Goal: Find specific page/section: Find specific page/section

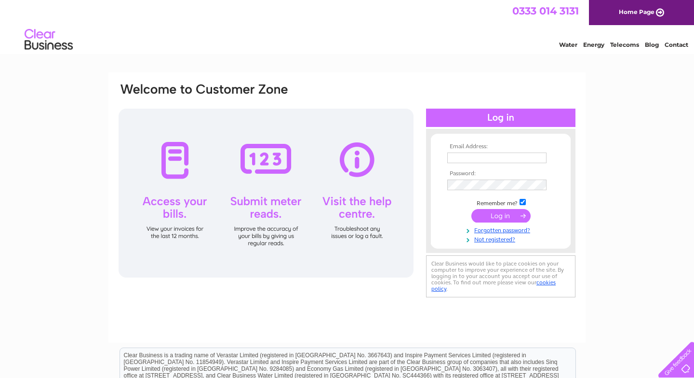
type input "[EMAIL_ADDRESS][DOMAIN_NAME]"
click at [499, 214] on input "submit" at bounding box center [501, 216] width 59 height 14
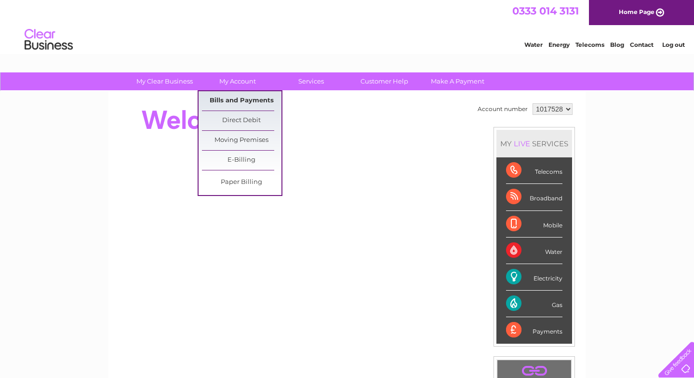
click at [245, 97] on link "Bills and Payments" at bounding box center [242, 100] width 80 height 19
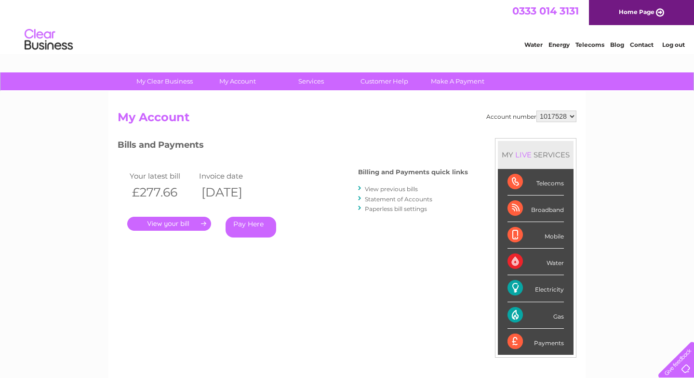
click at [184, 221] on link "." at bounding box center [169, 223] width 84 height 14
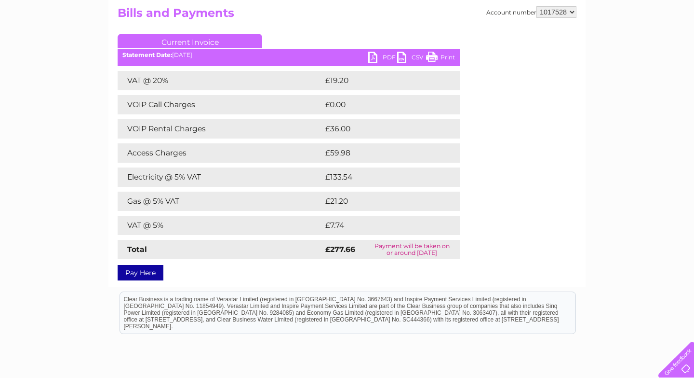
scroll to position [104, 0]
click at [431, 56] on link "Print" at bounding box center [440, 59] width 29 height 14
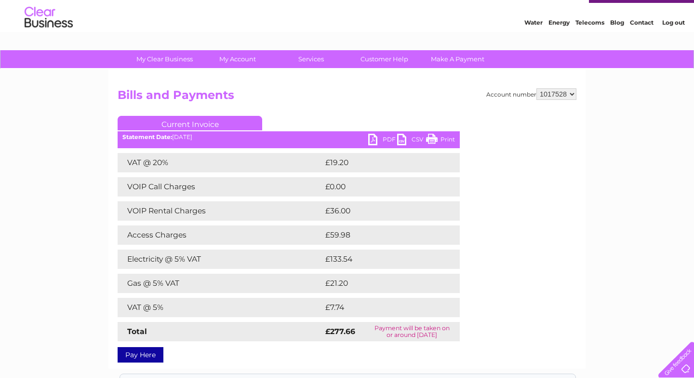
scroll to position [23, 0]
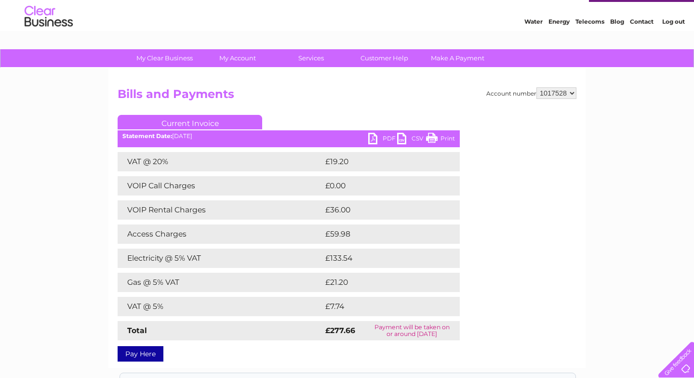
click at [433, 140] on link "Print" at bounding box center [440, 140] width 29 height 14
